Goal: Information Seeking & Learning: Learn about a topic

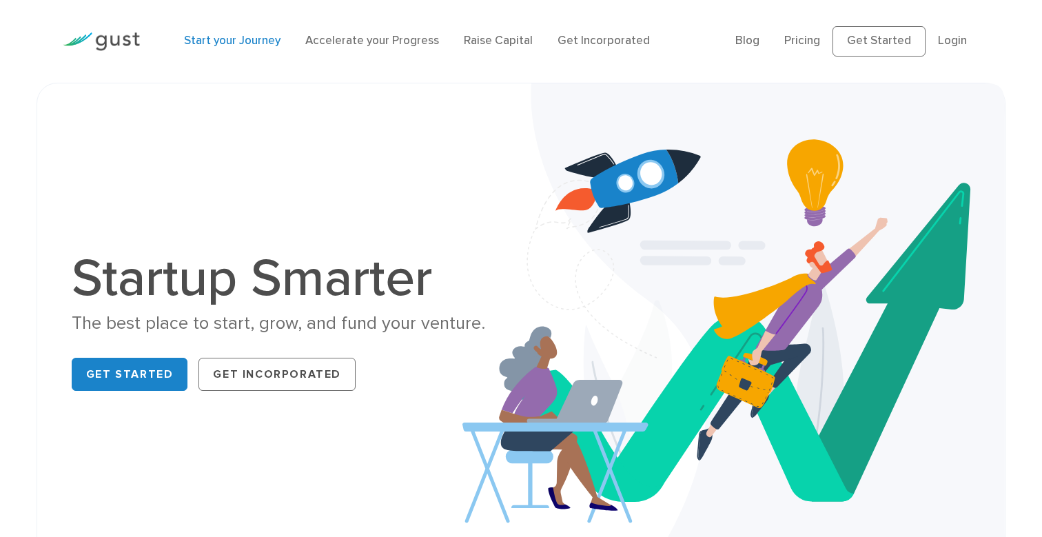
click at [253, 39] on link "Start your Journey" at bounding box center [232, 41] width 96 height 14
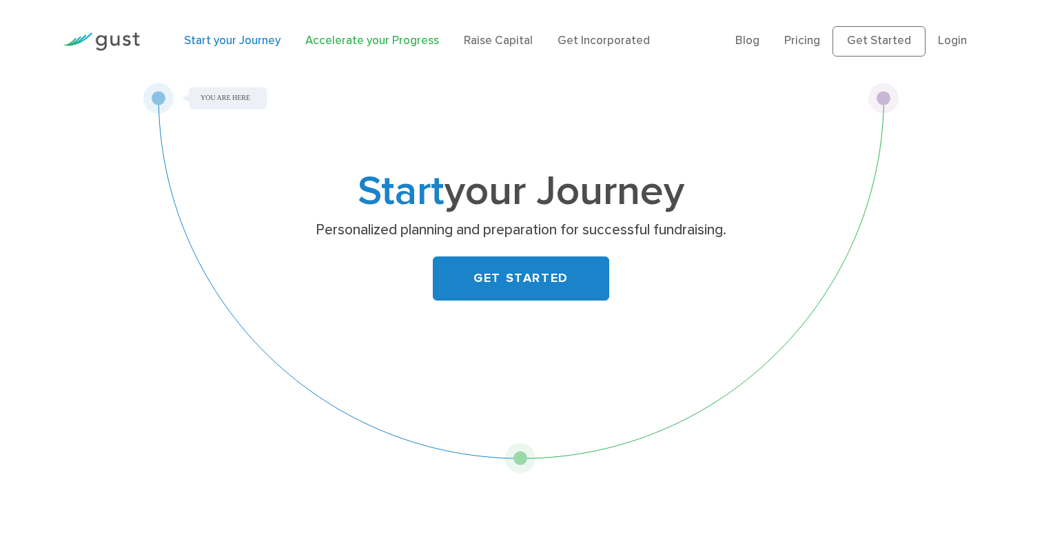
click at [336, 46] on link "Accelerate your Progress" at bounding box center [372, 41] width 134 height 14
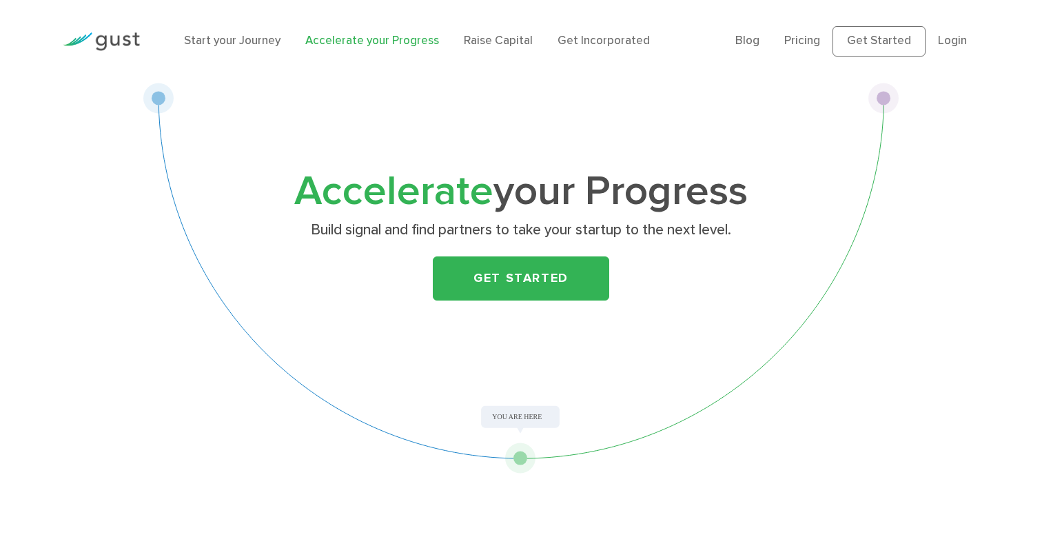
click at [109, 36] on img at bounding box center [101, 41] width 77 height 19
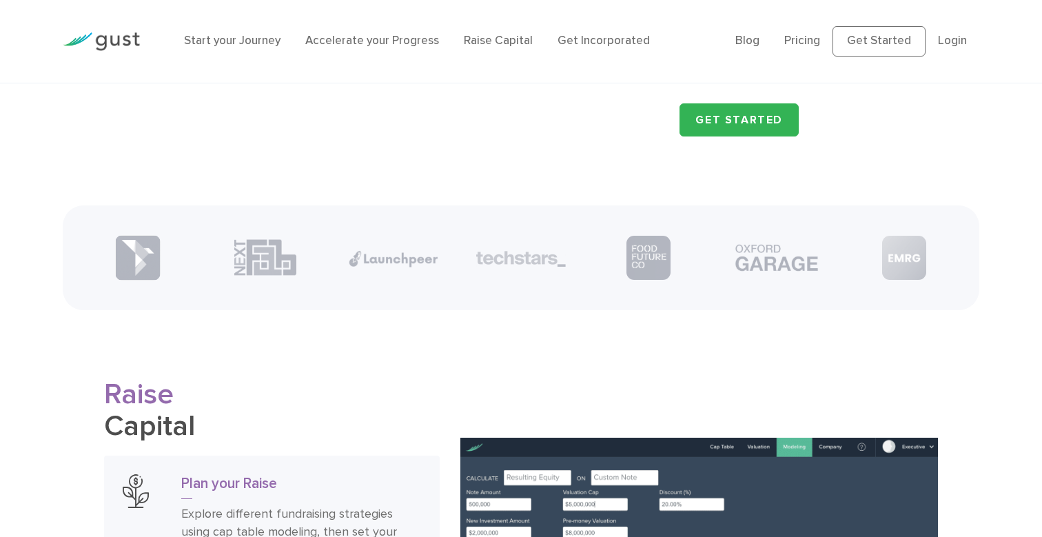
scroll to position [1798, 0]
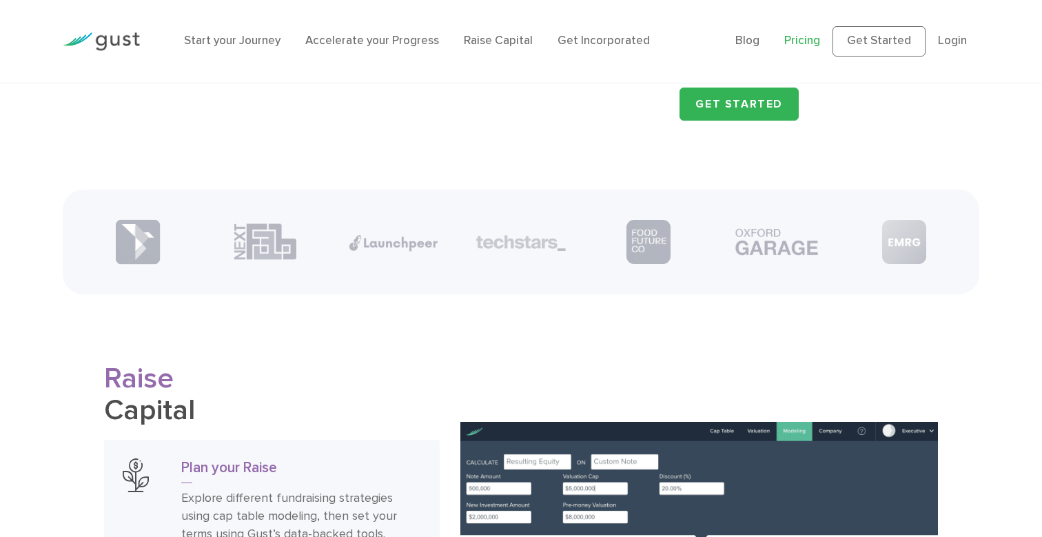
click at [790, 43] on link "Pricing" at bounding box center [802, 41] width 36 height 14
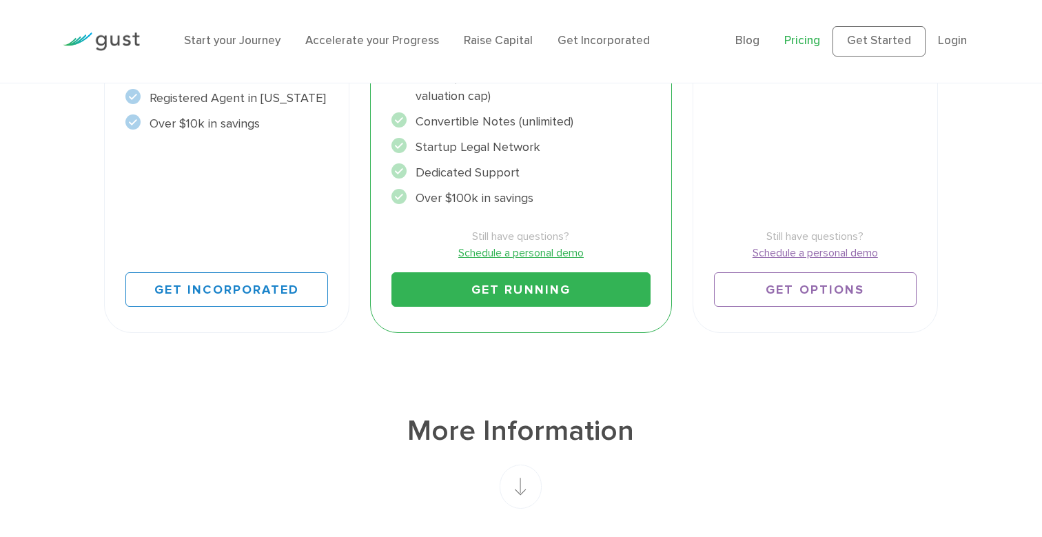
scroll to position [551, 0]
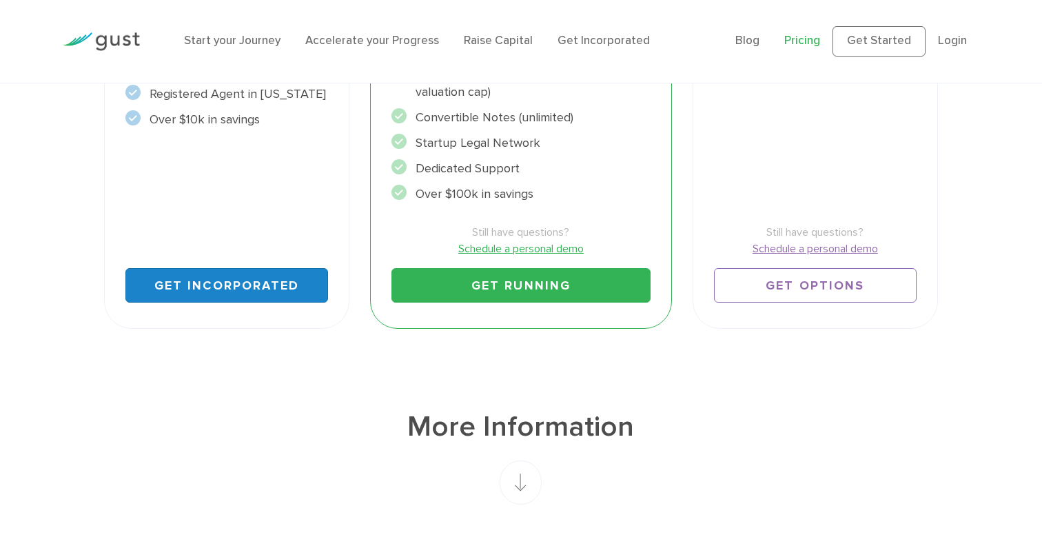
click at [257, 276] on link "Get Incorporated" at bounding box center [226, 285] width 203 height 34
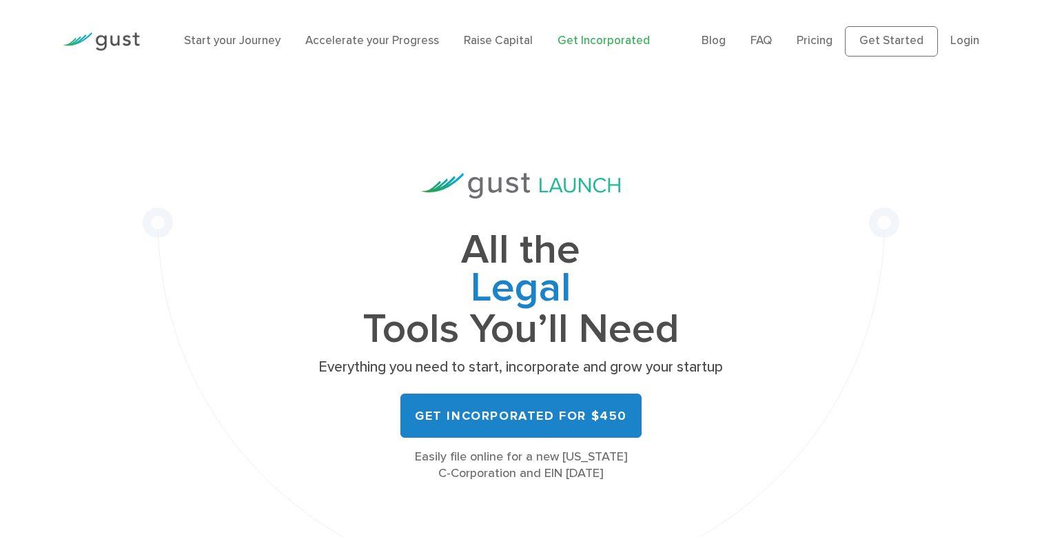
click at [219, 50] on li "Start your Journey" at bounding box center [232, 41] width 96 height 18
click at [219, 41] on link "Start your Journey" at bounding box center [232, 41] width 96 height 14
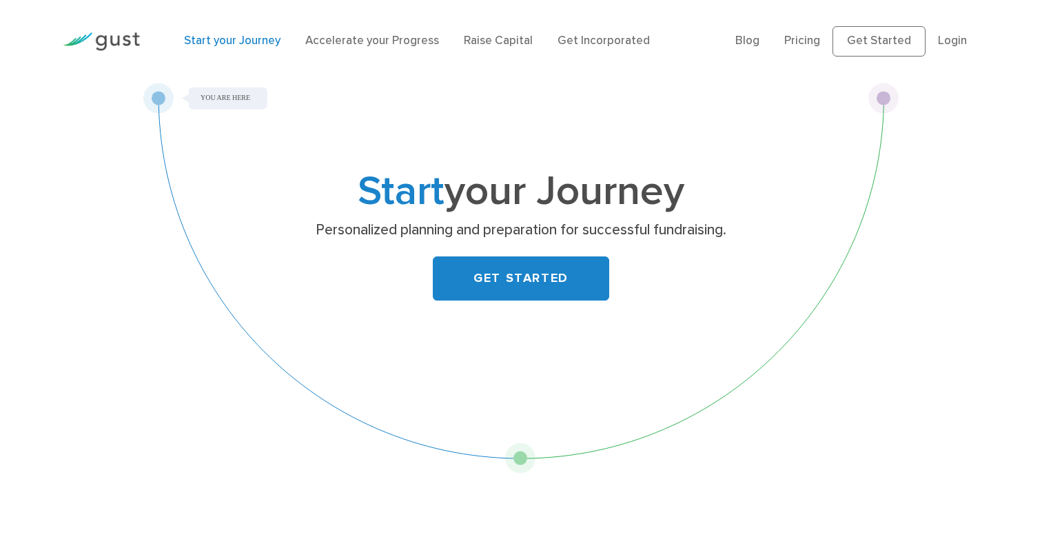
click at [120, 41] on img at bounding box center [101, 41] width 77 height 19
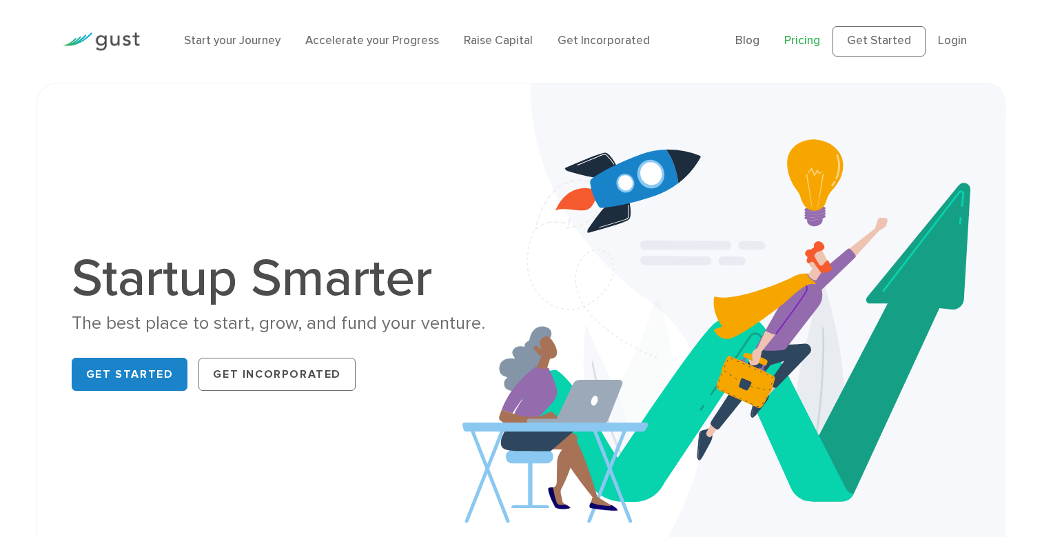
click at [796, 45] on link "Pricing" at bounding box center [802, 41] width 36 height 14
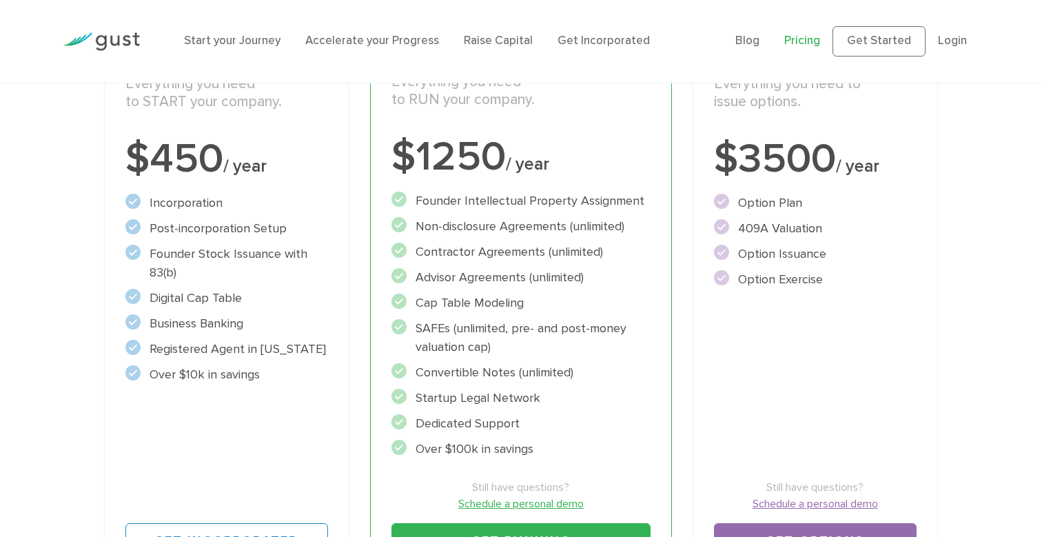
scroll to position [297, 0]
